Goal: Task Accomplishment & Management: Complete application form

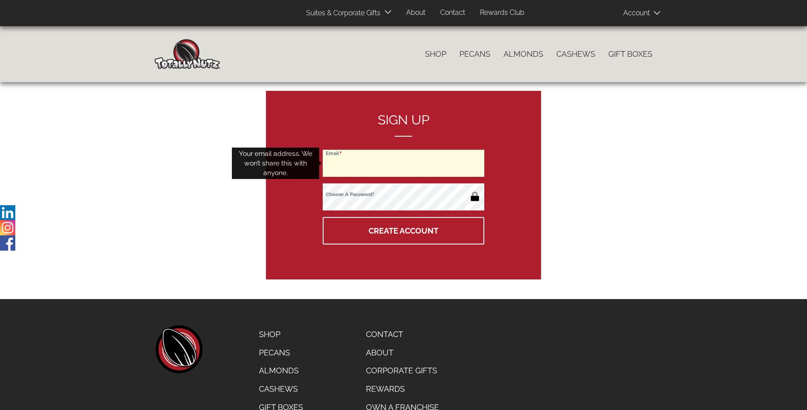
click at [404, 163] on input "Email" at bounding box center [404, 163] width 162 height 27
type input "[EMAIL_ADDRESS][DOMAIN_NAME]"
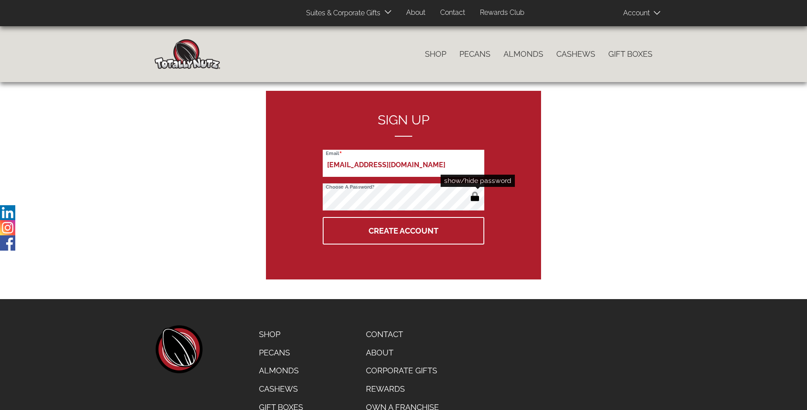
click at [475, 197] on button "button" at bounding box center [475, 197] width 14 height 14
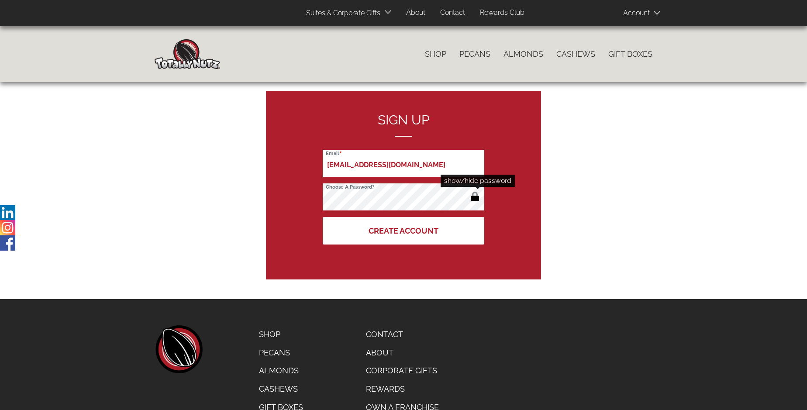
click at [404, 231] on button "Create Account" at bounding box center [404, 231] width 162 height 28
